Goal: Task Accomplishment & Management: Use online tool/utility

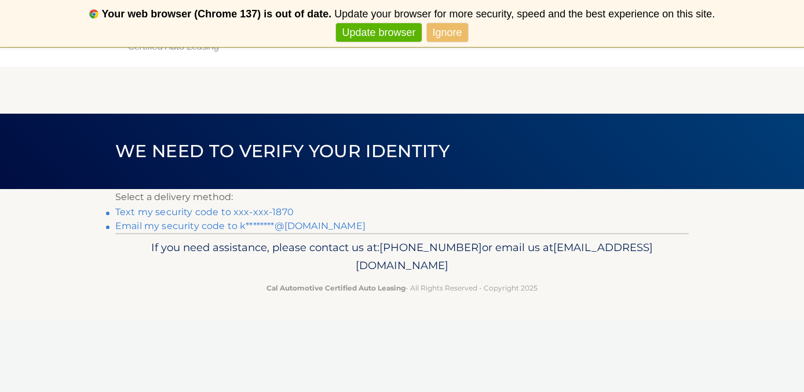
click at [395, 33] on link "Update browser" at bounding box center [378, 32] width 85 height 19
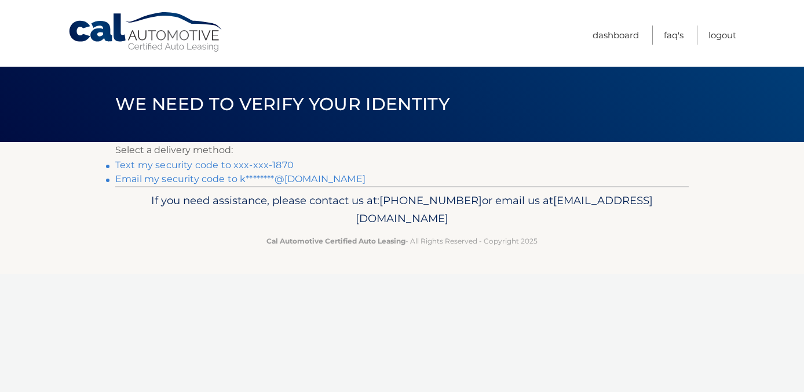
click at [242, 168] on link "Text my security code to xxx-xxx-1870" at bounding box center [204, 164] width 179 height 11
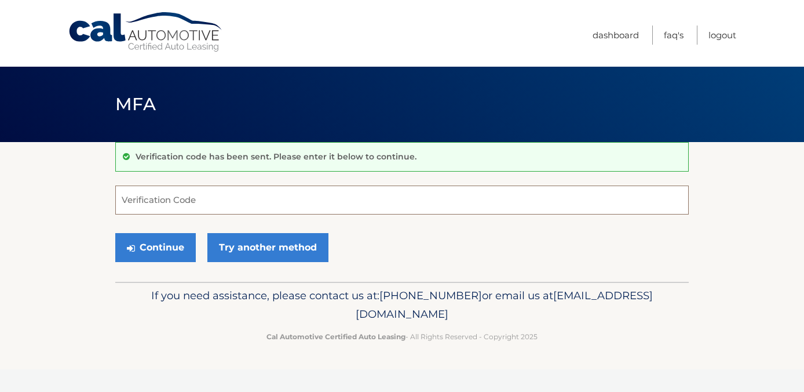
click at [200, 199] on input "Verification Code" at bounding box center [402, 199] width 574 height 29
type input "080848"
click at [140, 251] on button "Continue" at bounding box center [155, 247] width 81 height 29
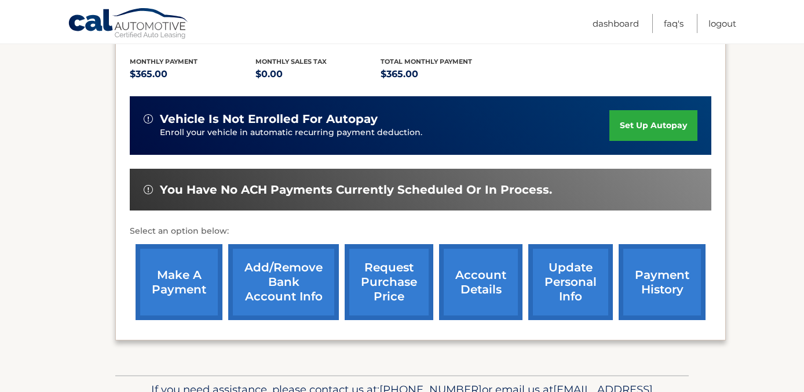
scroll to position [270, 0]
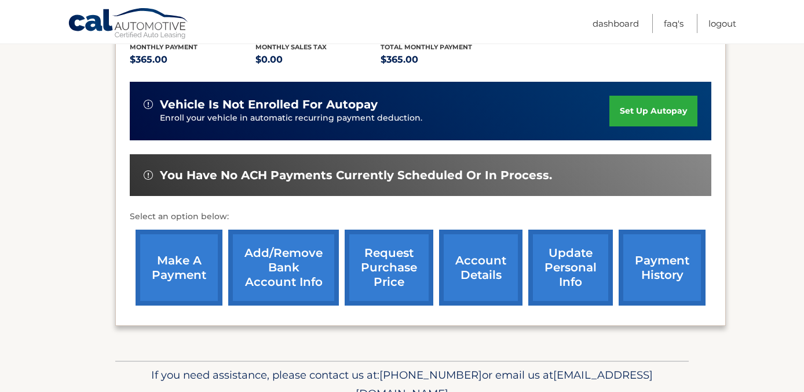
click at [180, 230] on link "make a payment" at bounding box center [179, 268] width 87 height 76
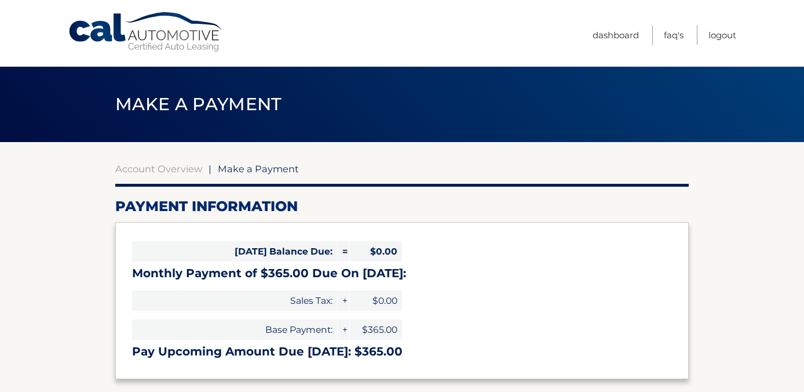
select select "MWYxNGVjNDYtYTIyOS00NmIwLWFjYjQtY2Q3N2MzZTllZDM4"
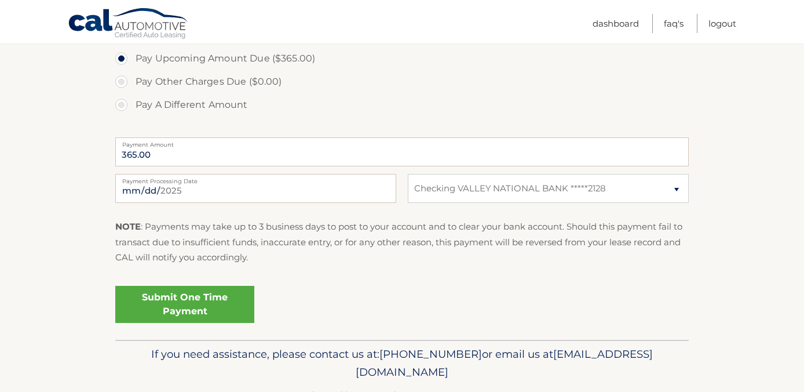
scroll to position [402, 0]
click at [174, 303] on link "Submit One Time Payment" at bounding box center [184, 302] width 139 height 37
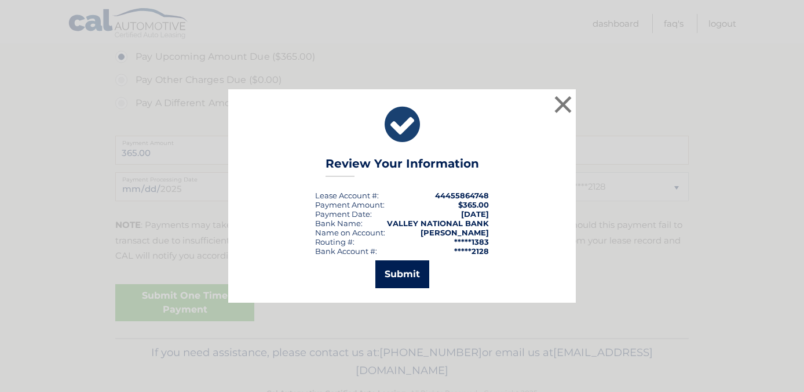
click at [428, 270] on button "Submit" at bounding box center [403, 274] width 54 height 28
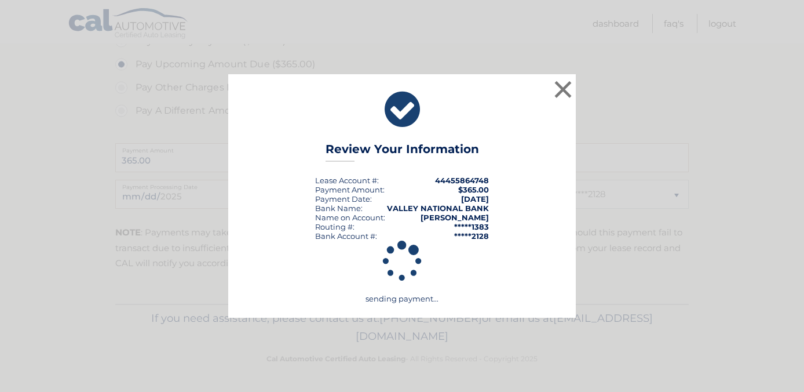
scroll to position [395, 0]
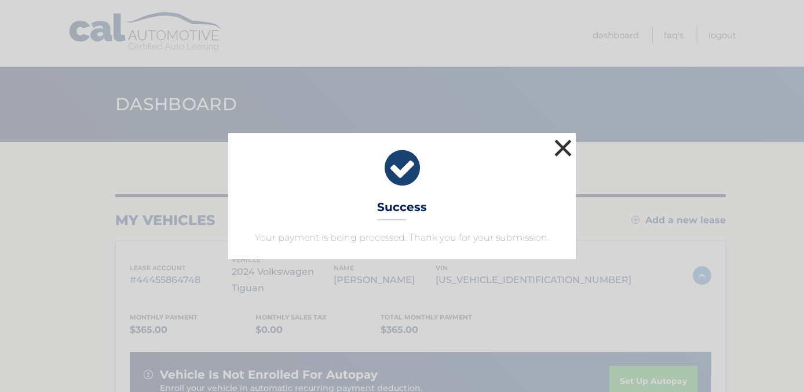
click at [563, 142] on button "×" at bounding box center [563, 147] width 23 height 23
